Goal: Transaction & Acquisition: Purchase product/service

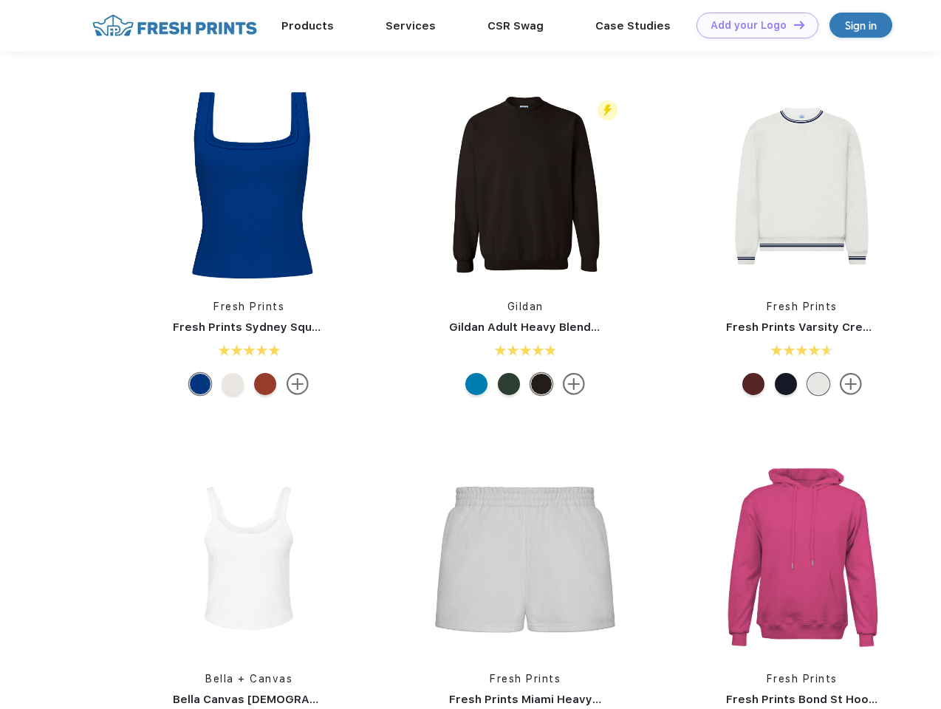
click at [752, 25] on link "Add your Logo Design Tool" at bounding box center [758, 26] width 122 height 26
click at [0, 0] on div "Design Tool" at bounding box center [0, 0] width 0 height 0
click at [793, 24] on link "Add your Logo Design Tool" at bounding box center [758, 26] width 122 height 26
click at [249, 186] on img at bounding box center [249, 186] width 197 height 197
click at [200, 384] on div at bounding box center [200, 384] width 22 height 22
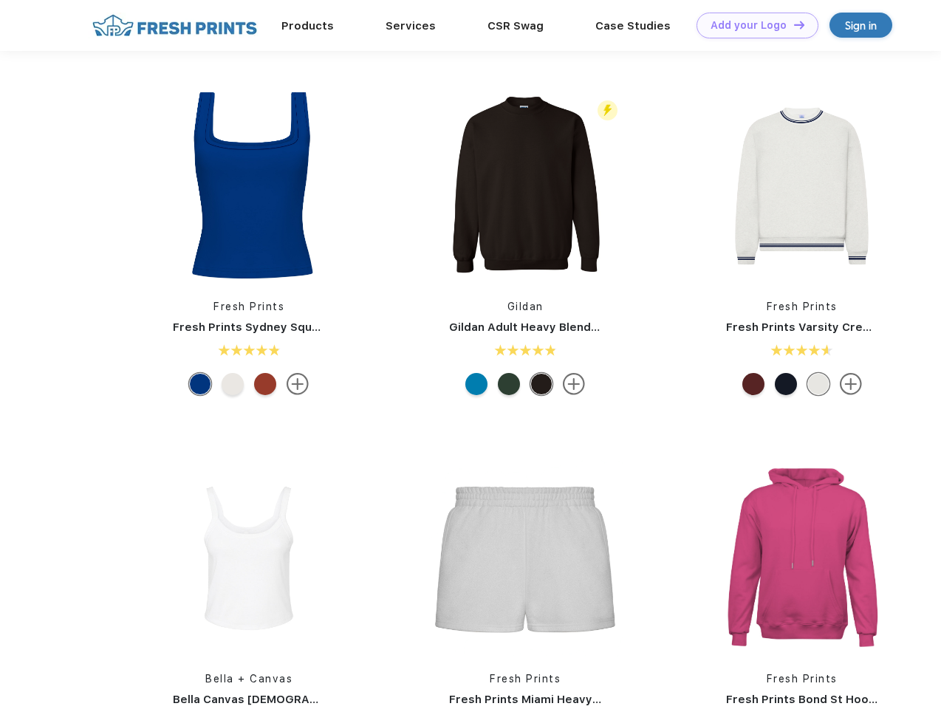
click at [233, 384] on div at bounding box center [233, 384] width 22 height 22
click at [265, 384] on div at bounding box center [265, 384] width 22 height 22
click at [525, 186] on img at bounding box center [525, 186] width 197 height 197
click at [477, 384] on div at bounding box center [476, 384] width 22 height 22
click at [509, 384] on div at bounding box center [509, 384] width 22 height 22
